Goal: Task Accomplishment & Management: Manage account settings

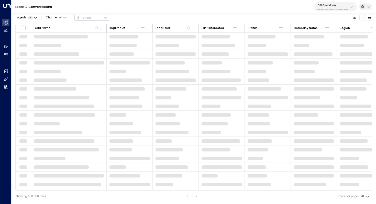
click at [343, 8] on p "3b9800f4-81ca-4ec0-8758-72fbe4763f36" at bounding box center [332, 9] width 31 height 2
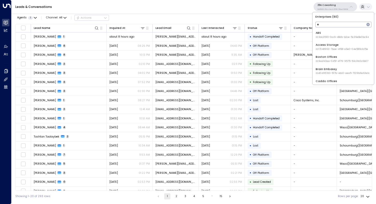
type input "*"
click at [338, 7] on div "25N Coworking 3b9800f4-81ca-4ec0-8758-72fbe4763f36" at bounding box center [332, 7] width 31 height 7
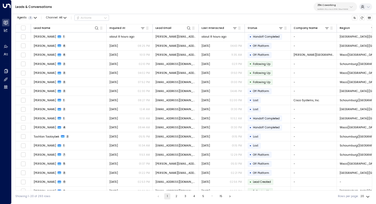
click at [333, 9] on p "3b9800f4-81ca-4ec0-8758-72fbe4763f36" at bounding box center [332, 9] width 31 height 2
type input "*******"
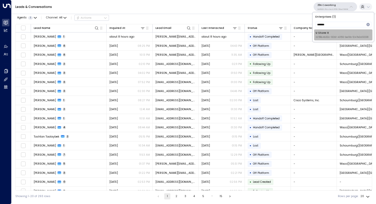
click at [332, 34] on div "U Store It ID: 58c4b32c-92b1-4356-be9b-1247e2c02228" at bounding box center [341, 35] width 53 height 8
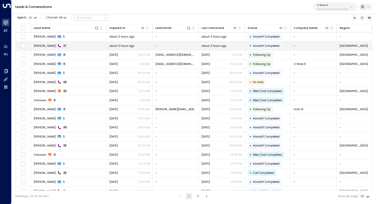
click at [77, 47] on td "Daniel 27" at bounding box center [69, 45] width 76 height 9
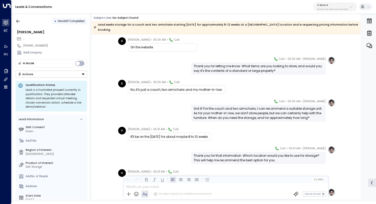
scroll to position [214, 0]
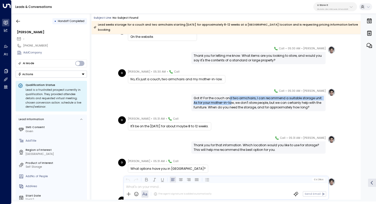
drag, startPoint x: 229, startPoint y: 92, endPoint x: 229, endPoint y: 96, distance: 3.6
click at [229, 96] on div "Got it! For the couch and two armchairs, I can recommend a suitable storage uni…" at bounding box center [258, 103] width 130 height 14
drag, startPoint x: 234, startPoint y: 94, endPoint x: 234, endPoint y: 98, distance: 4.1
click at [234, 98] on div "Got it! For the couch and two armchairs, I can recommend a suitable storage uni…" at bounding box center [258, 103] width 130 height 14
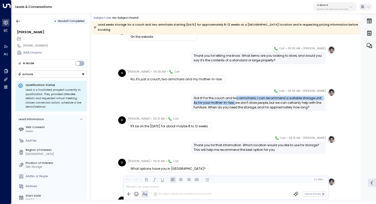
click at [234, 98] on div "Got it! For the couch and two armchairs, I can recommend a suitable storage uni…" at bounding box center [258, 103] width 130 height 14
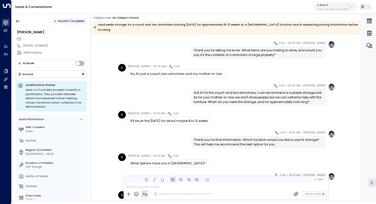
scroll to position [223, 0]
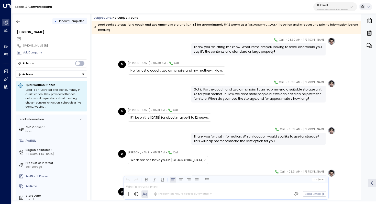
drag, startPoint x: 241, startPoint y: 87, endPoint x: 241, endPoint y: 90, distance: 3.6
click at [241, 90] on div "Got it! For the couch and two armchairs, I can recommend a suitable storage uni…" at bounding box center [258, 94] width 130 height 14
drag, startPoint x: 245, startPoint y: 88, endPoint x: 245, endPoint y: 94, distance: 5.1
click at [245, 94] on div "Got it! For the couch and two armchairs, I can recommend a suitable storage uni…" at bounding box center [258, 94] width 130 height 14
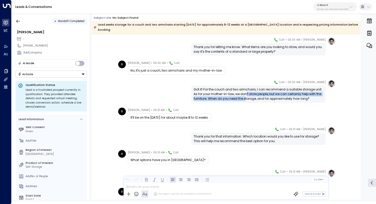
click at [245, 94] on div "Got it! For the couch and two armchairs, I can recommend a suitable storage uni…" at bounding box center [258, 94] width 130 height 14
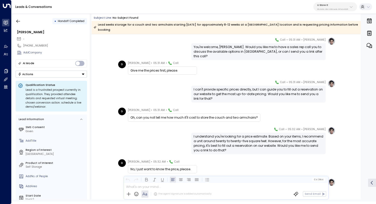
scroll to position [400, 0]
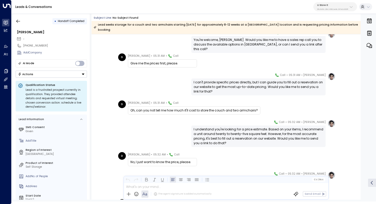
drag, startPoint x: 253, startPoint y: 76, endPoint x: 253, endPoint y: 79, distance: 2.8
click at [253, 80] on div "I can't provide specific prices directly, but I can guide you to fill out a res…" at bounding box center [258, 87] width 130 height 14
click at [249, 81] on div "I can't provide specific prices directly, but I can guide you to fill out a res…" at bounding box center [258, 87] width 130 height 14
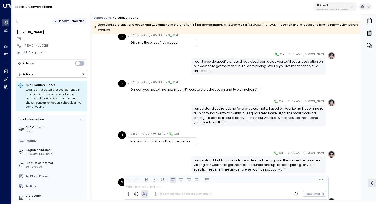
scroll to position [425, 0]
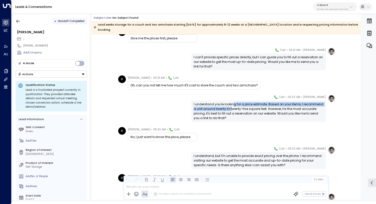
click at [232, 102] on div "I understand you're looking for a price estimate. Based on your items, I recomm…" at bounding box center [258, 111] width 130 height 18
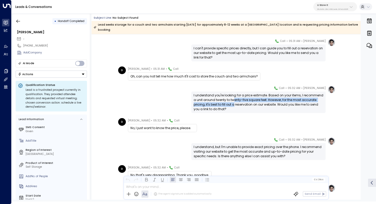
drag, startPoint x: 234, startPoint y: 95, endPoint x: 234, endPoint y: 100, distance: 4.6
click at [234, 100] on div "I understand you're looking for a price estimate. Based on your items, I recomm…" at bounding box center [258, 102] width 130 height 18
click at [245, 97] on div "I understand you're looking for a price estimate. Based on your items, I recomm…" at bounding box center [258, 102] width 130 height 18
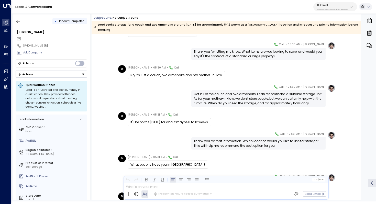
scroll to position [121, 0]
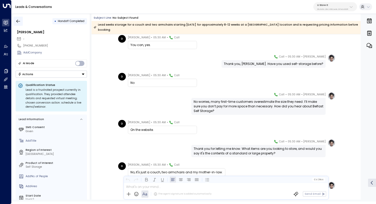
click at [16, 21] on icon "button" at bounding box center [18, 21] width 5 height 5
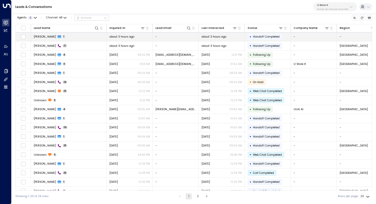
click at [68, 35] on td "Daniel 1" at bounding box center [69, 36] width 76 height 9
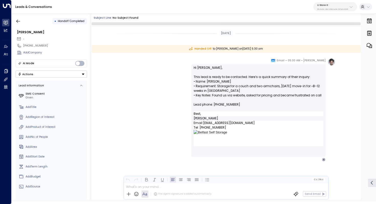
scroll to position [1, 0]
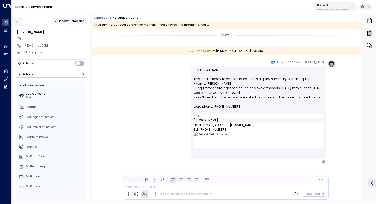
click at [17, 20] on icon "button" at bounding box center [18, 20] width 4 height 3
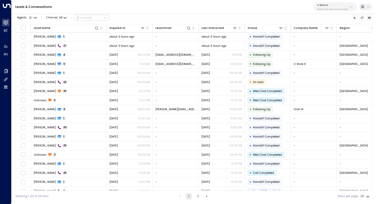
click at [329, 9] on p "58c4b32c-92b1-4356-be9b-1247e2c02228" at bounding box center [332, 9] width 31 height 2
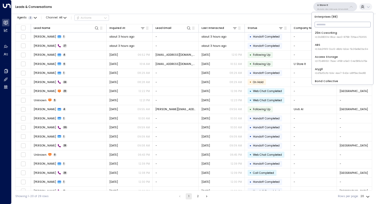
click at [325, 6] on p "U Store It" at bounding box center [332, 5] width 31 height 3
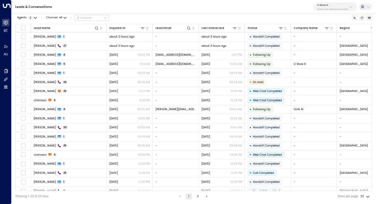
click at [325, 6] on p "U Store It" at bounding box center [332, 5] width 31 height 3
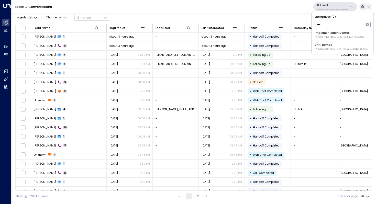
type input "****"
click at [323, 45] on div "Uniti Demos ID: 4c025b01-9fa0-46ff-ab3a-a620b886896e" at bounding box center [341, 47] width 53 height 8
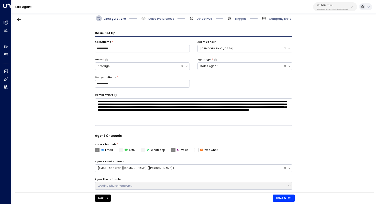
scroll to position [6, 0]
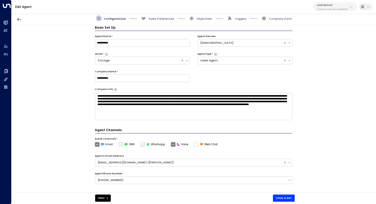
click at [74, 61] on div "**********" at bounding box center [194, 109] width 364 height 169
click at [337, 7] on div "Uniti Demos 4c025b01-9fa0-46ff-ab3a-a620b886896e" at bounding box center [332, 7] width 31 height 7
click at [320, 107] on div "**********" at bounding box center [194, 109] width 364 height 169
click at [338, 12] on div "Edit Agent Uniti Demos 4c025b01-9fa0-46ff-ab3a-a620b886896e" at bounding box center [194, 7] width 364 height 14
click at [338, 7] on div "Uniti Demos 4c025b01-9fa0-46ff-ab3a-a620b886896e" at bounding box center [332, 7] width 31 height 7
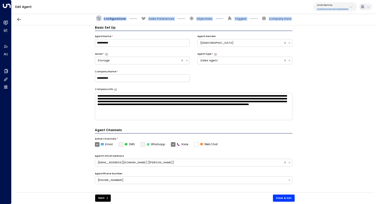
drag, startPoint x: 299, startPoint y: 19, endPoint x: 254, endPoint y: 8, distance: 46.2
click at [254, 8] on div "**********" at bounding box center [194, 97] width 364 height 195
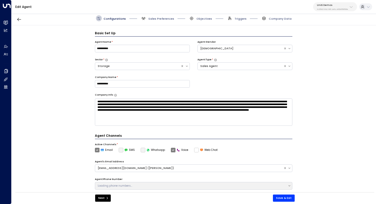
scroll to position [6, 0]
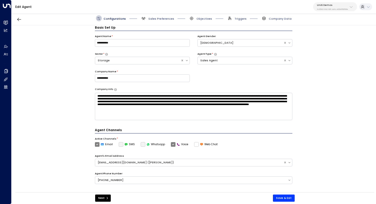
click at [334, 73] on div "**********" at bounding box center [194, 109] width 364 height 169
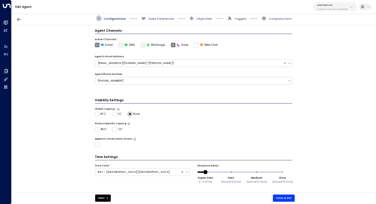
scroll to position [0, 0]
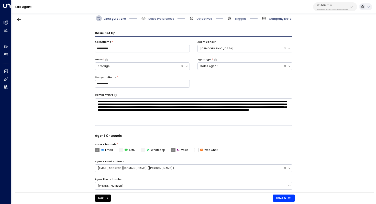
click at [274, 20] on span "Company Data" at bounding box center [280, 19] width 23 height 4
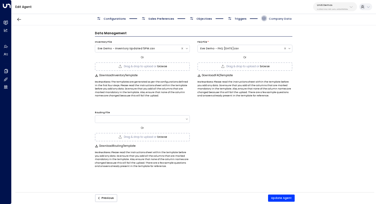
click at [277, 18] on span "Company Data" at bounding box center [280, 19] width 23 height 4
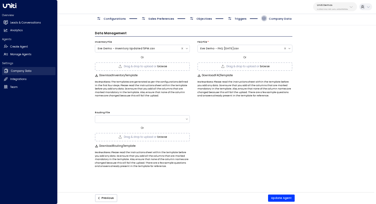
click at [30, 72] on h2 "Company Data" at bounding box center [21, 71] width 20 height 4
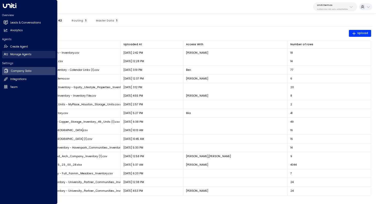
click at [17, 54] on h2 "Manage Agents" at bounding box center [20, 54] width 21 height 4
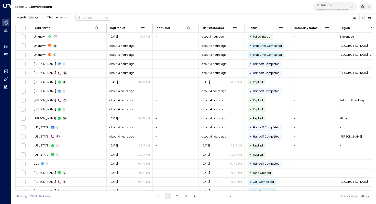
click at [331, 4] on p "Uniti Demos" at bounding box center [332, 5] width 31 height 3
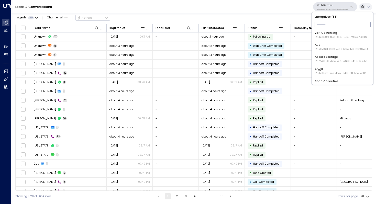
click at [326, 24] on input "text" at bounding box center [342, 24] width 56 height 8
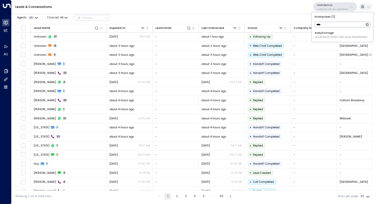
type input "****"
click at [329, 36] on span "ID: b4f09b35-6698-4786-bcde-ffeb9f535e2f" at bounding box center [341, 38] width 53 height 4
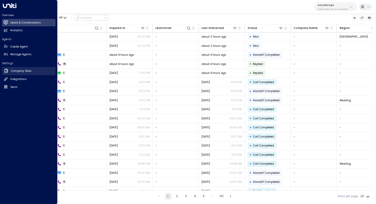
click at [21, 71] on h2 "Company Data" at bounding box center [21, 71] width 20 height 4
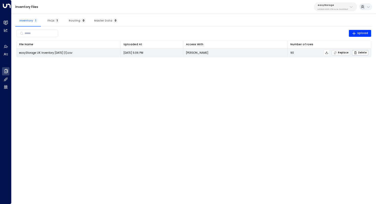
click at [344, 53] on span "Replace" at bounding box center [340, 52] width 15 height 3
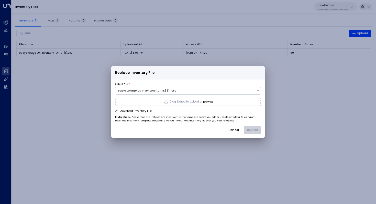
click at [208, 102] on button "browse" at bounding box center [208, 101] width 10 height 3
click at [255, 130] on button "Upload" at bounding box center [252, 130] width 17 height 8
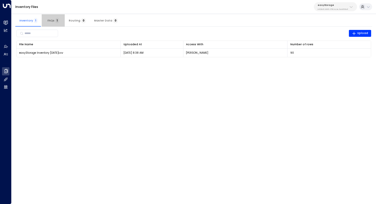
click at [51, 20] on span "FAQs 1" at bounding box center [54, 20] width 12 height 3
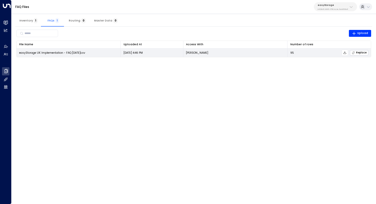
click at [359, 53] on span "Replace" at bounding box center [358, 52] width 15 height 3
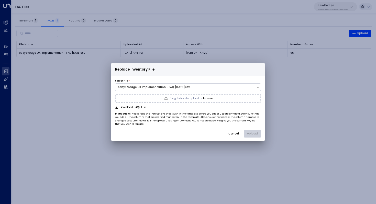
click at [206, 95] on div "Drag & drop to upload or browse" at bounding box center [188, 98] width 146 height 9
click at [251, 131] on button "Upload" at bounding box center [252, 134] width 17 height 8
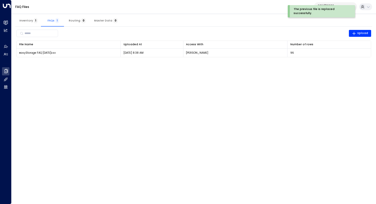
click at [207, 62] on html "The previous file is replaced successfully. Overview Leads & Conversations Lead…" at bounding box center [188, 31] width 376 height 62
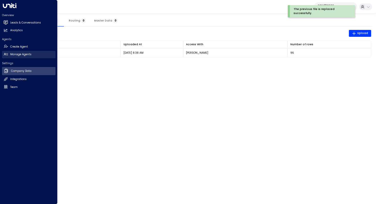
click at [19, 54] on h2 "Manage Agents" at bounding box center [20, 54] width 21 height 4
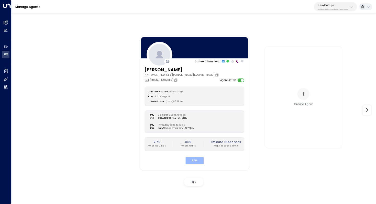
click at [195, 162] on button "Edit" at bounding box center [194, 160] width 18 height 7
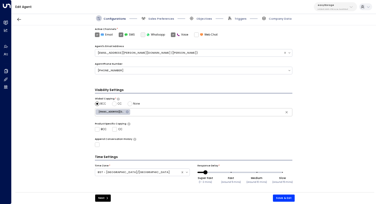
scroll to position [82, 0]
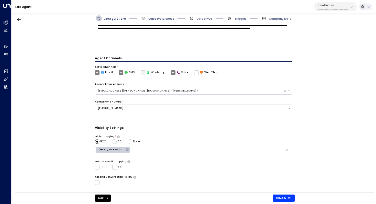
click at [162, 20] on span "Sales Preferences" at bounding box center [161, 19] width 26 height 4
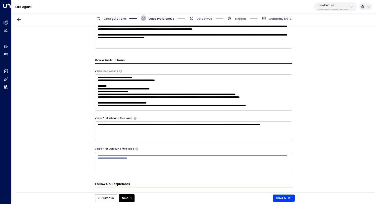
scroll to position [259, 0]
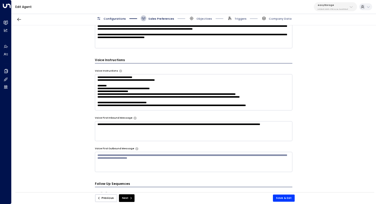
click at [153, 92] on textarea at bounding box center [194, 92] width 198 height 36
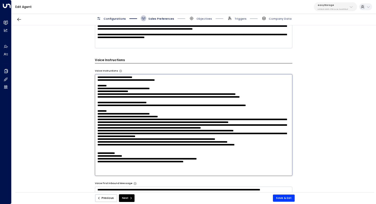
scroll to position [32, 0]
drag, startPoint x: 96, startPoint y: 76, endPoint x: 170, endPoint y: 184, distance: 131.1
click at [170, 184] on div "**********" at bounding box center [194, 42] width 198 height 391
click at [181, 107] on textarea at bounding box center [194, 125] width 198 height 102
drag, startPoint x: 97, startPoint y: 77, endPoint x: 190, endPoint y: 183, distance: 140.6
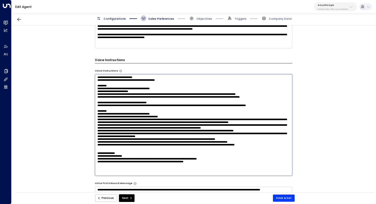
click at [190, 183] on div "**********" at bounding box center [194, 42] width 198 height 391
paste textarea "**********"
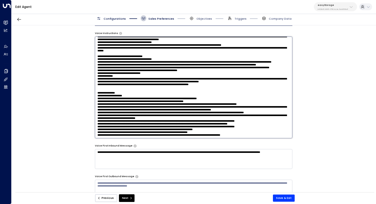
scroll to position [296, 0]
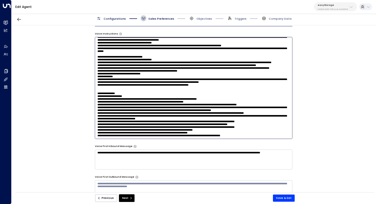
type textarea "**********"
click at [136, 158] on textarea "**********" at bounding box center [194, 160] width 198 height 20
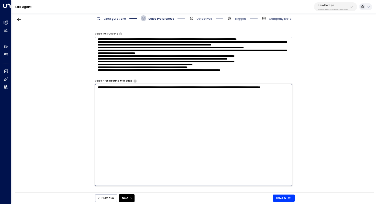
drag, startPoint x: 134, startPoint y: 107, endPoint x: 84, endPoint y: 86, distance: 54.4
click at [84, 86] on div "**********" at bounding box center [194, 109] width 364 height 169
paste textarea
type textarea "**********"
click at [302, 112] on div "**********" at bounding box center [194, 109] width 364 height 169
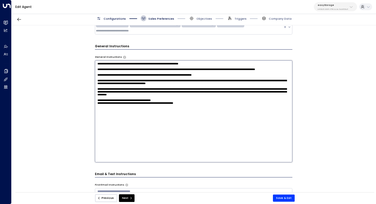
scroll to position [0, 0]
drag, startPoint x: 133, startPoint y: 77, endPoint x: 138, endPoint y: 77, distance: 5.1
click at [138, 77] on textarea at bounding box center [194, 111] width 198 height 102
click at [122, 129] on textarea at bounding box center [194, 111] width 198 height 102
click at [150, 124] on textarea at bounding box center [194, 111] width 198 height 102
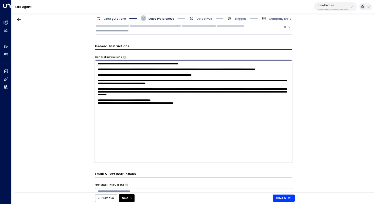
drag, startPoint x: 197, startPoint y: 129, endPoint x: 94, endPoint y: 123, distance: 103.4
click at [95, 123] on textarea at bounding box center [194, 111] width 198 height 102
type textarea "**********"
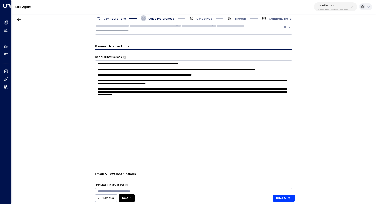
click at [325, 117] on div "**********" at bounding box center [194, 109] width 364 height 169
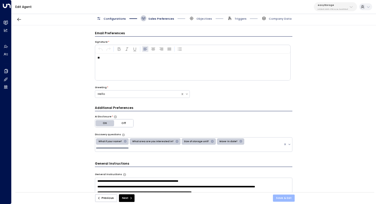
click at [283, 197] on button "Save & Exit" at bounding box center [284, 198] width 22 height 7
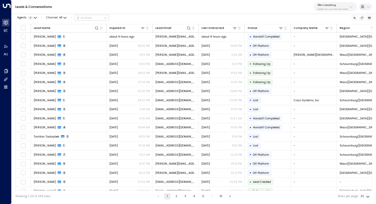
click at [339, 9] on p "3b9800f4-81ca-4ec0-8758-72fbe4763f36" at bounding box center [332, 9] width 31 height 2
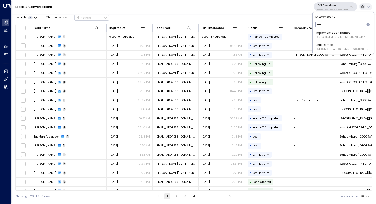
type input "****"
click at [333, 45] on div "Uniti Demos ID: 4c025b01-9fa0-46ff-ab3a-a620b886896e" at bounding box center [341, 47] width 53 height 8
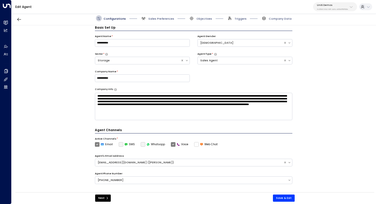
scroll to position [105, 0]
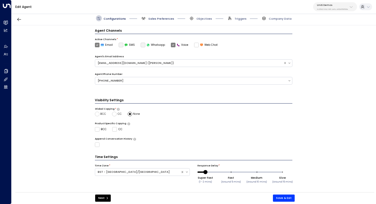
click at [162, 19] on span "Sales Preferences" at bounding box center [161, 19] width 26 height 4
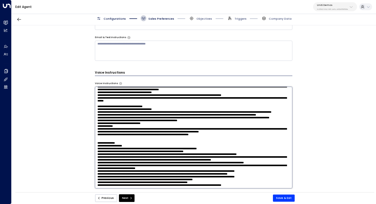
scroll to position [334, 0]
drag, startPoint x: 97, startPoint y: 90, endPoint x: 212, endPoint y: 178, distance: 144.9
click at [212, 178] on textarea at bounding box center [194, 138] width 198 height 102
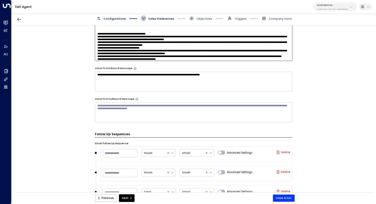
scroll to position [376, 0]
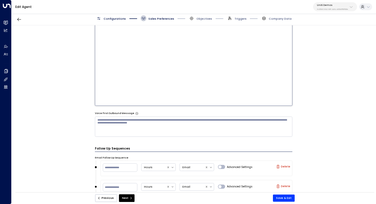
drag, startPoint x: 236, startPoint y: 75, endPoint x: 99, endPoint y: 68, distance: 137.4
click at [99, 68] on textarea "**********" at bounding box center [194, 55] width 198 height 102
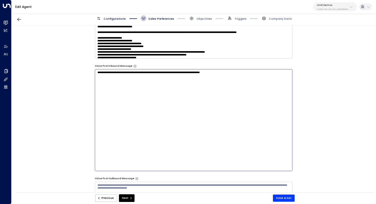
scroll to position [288, 0]
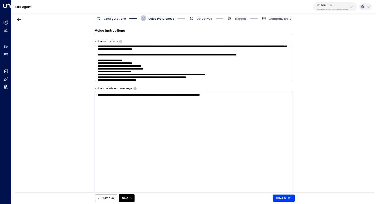
drag, startPoint x: 226, startPoint y: 117, endPoint x: 85, endPoint y: 84, distance: 144.8
click at [85, 84] on div "**********" at bounding box center [194, 109] width 364 height 169
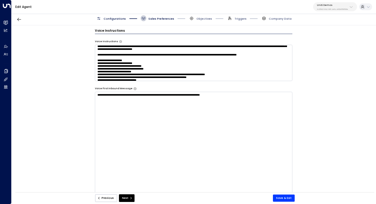
click at [321, 101] on div "**********" at bounding box center [194, 109] width 364 height 169
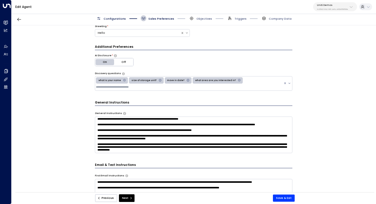
scroll to position [16, 0]
